Goal: Find specific page/section: Find specific page/section

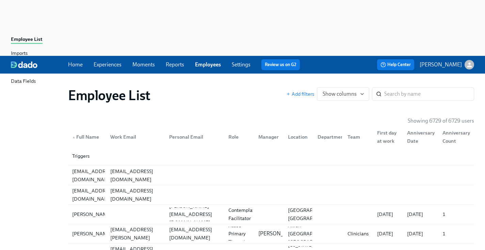
click at [215, 59] on div "Home Experiences Moments Reports Employees Settings Review us on G2" at bounding box center [186, 64] width 237 height 11
click at [234, 87] on div "Employee List" at bounding box center [177, 95] width 218 height 16
click at [249, 87] on div "Employee List" at bounding box center [177, 95] width 218 height 16
click at [205, 87] on div "Employee List" at bounding box center [177, 95] width 218 height 16
click at [273, 82] on div "Employee List Add filters Show columns ​" at bounding box center [271, 95] width 417 height 27
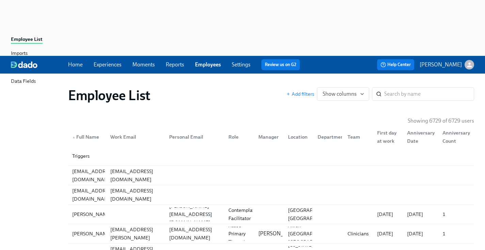
click at [70, 56] on div "Home Experiences Moments Reports Employees Settings Review us on G2 Help Center…" at bounding box center [242, 65] width 485 height 18
click at [78, 61] on link "Home" at bounding box center [75, 64] width 15 height 6
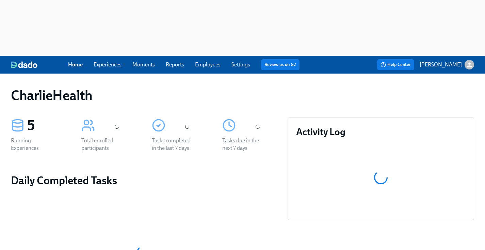
click at [299, 117] on div "Activity Log" at bounding box center [380, 168] width 186 height 103
click at [275, 87] on div "CharlieHealth" at bounding box center [242, 95] width 463 height 16
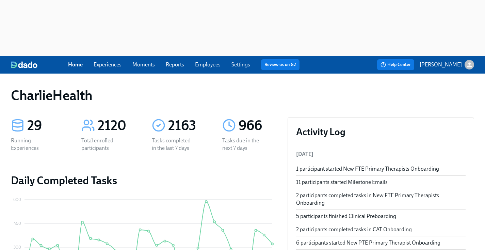
click at [242, 82] on div "CharlieHealth" at bounding box center [242, 95] width 474 height 27
click at [200, 61] on link "Employees" at bounding box center [208, 64] width 26 height 6
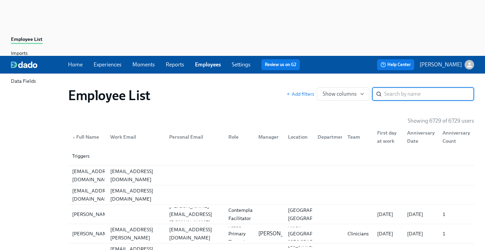
click at [249, 87] on div "Employee List" at bounding box center [177, 95] width 218 height 16
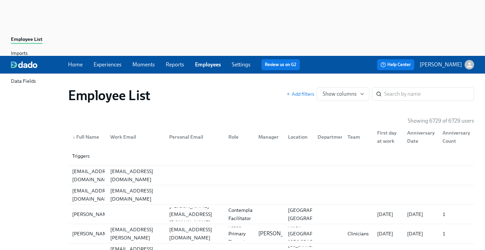
click at [249, 87] on div "Employee List" at bounding box center [177, 95] width 218 height 16
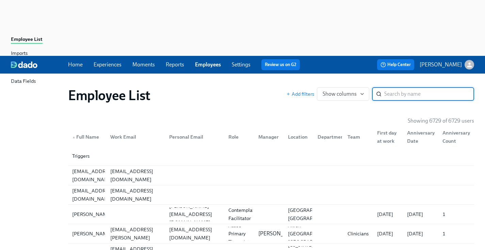
click at [407, 87] on input "search" at bounding box center [429, 94] width 90 height 14
click at [416, 82] on div "Employee List Add filters Show columns ​" at bounding box center [271, 95] width 417 height 27
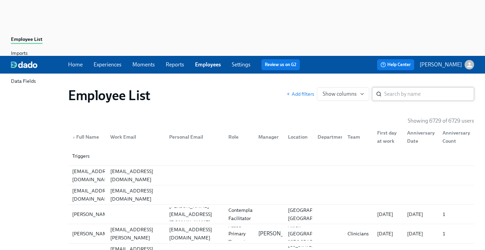
click at [429, 87] on input "search" at bounding box center [429, 94] width 90 height 14
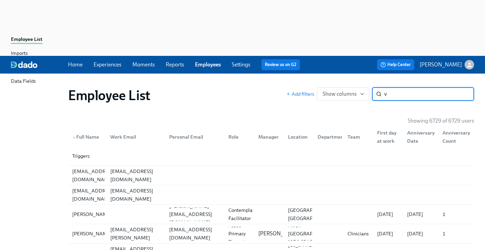
click at [409, 87] on input "v" at bounding box center [429, 94] width 90 height 14
click at [403, 87] on input "v" at bounding box center [429, 94] width 90 height 14
type input "v"
click at [233, 87] on div "Employee List" at bounding box center [177, 95] width 218 height 16
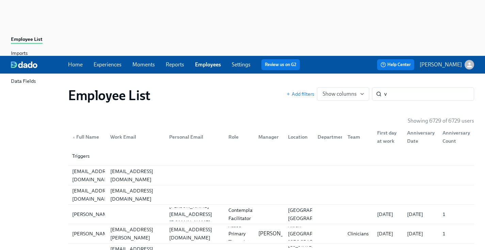
click at [104, 61] on span "Experiences" at bounding box center [108, 64] width 28 height 7
